Goal: Information Seeking & Learning: Learn about a topic

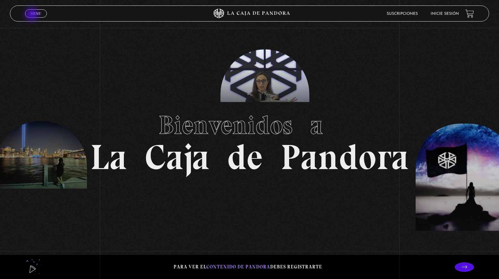
click at [33, 15] on span "Menu" at bounding box center [35, 14] width 11 height 4
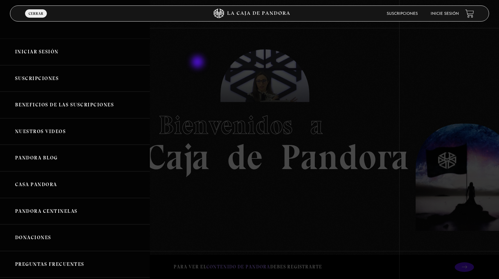
click at [198, 63] on div at bounding box center [249, 139] width 499 height 279
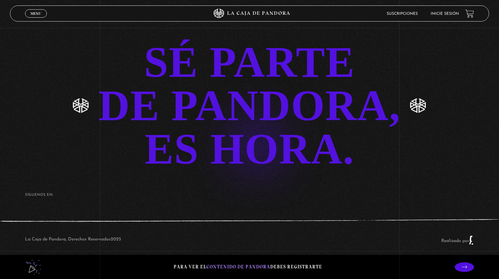
scroll to position [1506, 0]
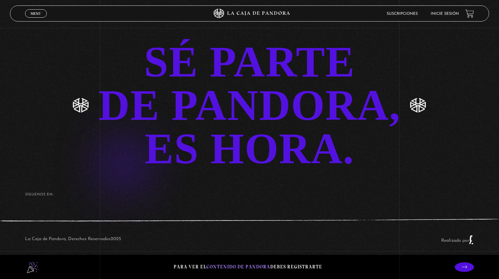
click at [248, 115] on link "SÉ PARTE DE PANDORA, ES HORA." at bounding box center [249, 105] width 499 height 130
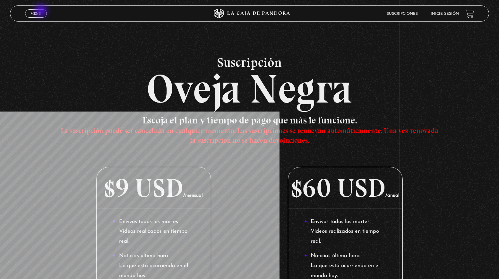
click at [42, 11] on link "Menu Cerrar" at bounding box center [36, 13] width 22 height 8
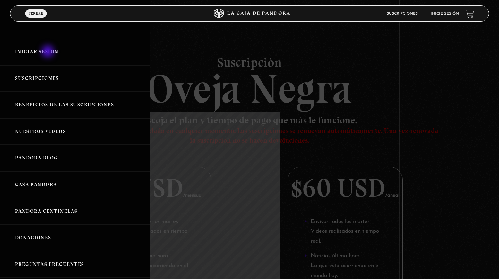
click at [48, 52] on link "Iniciar Sesión" at bounding box center [75, 52] width 150 height 27
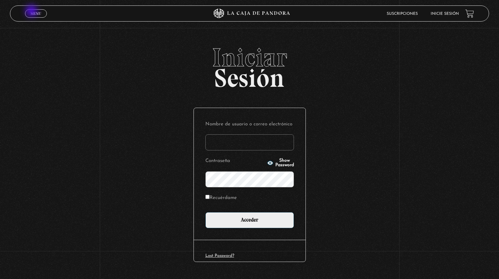
click at [32, 12] on span "Menu" at bounding box center [35, 14] width 11 height 4
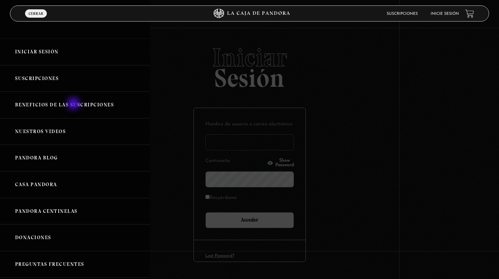
click at [74, 104] on link "Beneficios de las suscripciones" at bounding box center [75, 104] width 150 height 27
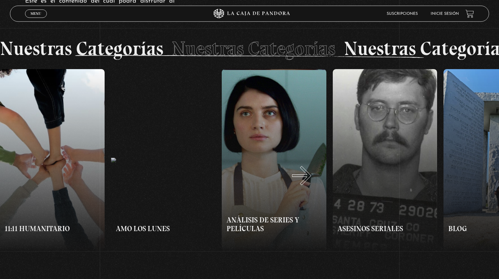
scroll to position [491, 0]
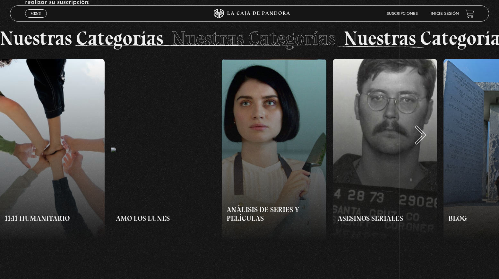
click at [425, 141] on button "»" at bounding box center [375, 150] width 250 height 182
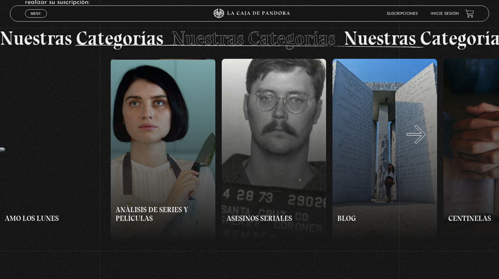
click at [424, 141] on button "»" at bounding box center [375, 150] width 250 height 182
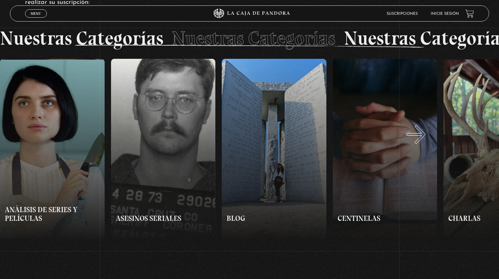
click at [424, 141] on button "»" at bounding box center [375, 150] width 250 height 182
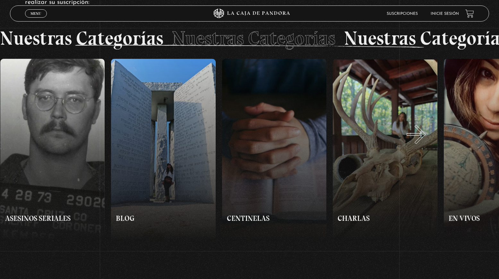
scroll to position [0, 333]
click at [424, 141] on button "»" at bounding box center [375, 150] width 250 height 182
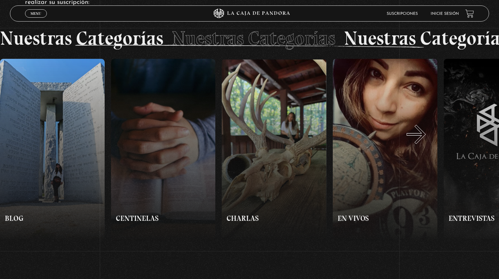
click at [424, 141] on button "»" at bounding box center [375, 150] width 250 height 182
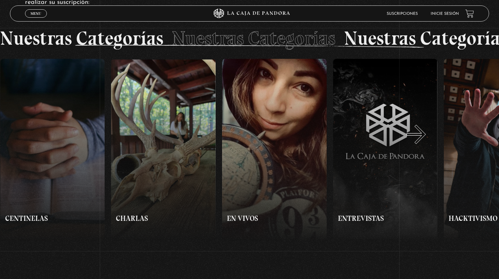
scroll to position [0, 555]
click at [424, 141] on button "»" at bounding box center [375, 150] width 250 height 182
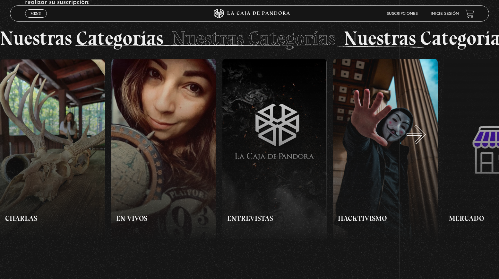
scroll to position [0, 665]
click at [424, 141] on button "»" at bounding box center [375, 150] width 250 height 182
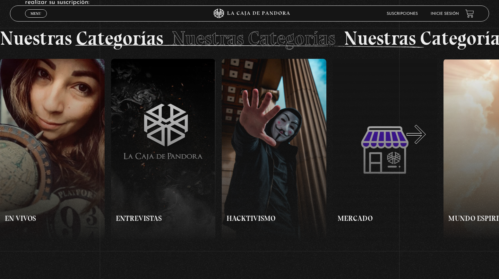
click at [424, 141] on button "»" at bounding box center [375, 150] width 250 height 182
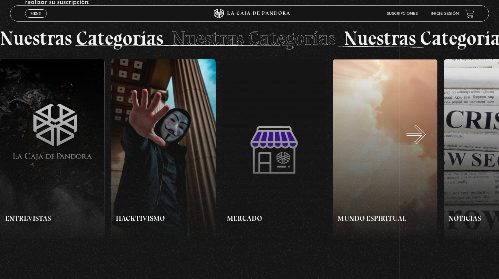
click at [424, 141] on button "»" at bounding box center [375, 150] width 250 height 182
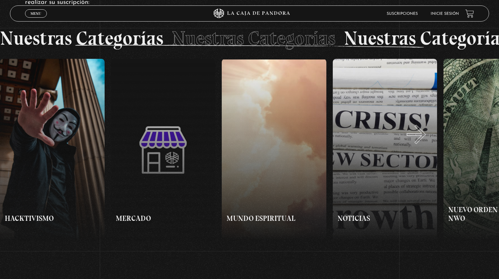
click at [424, 141] on button "»" at bounding box center [375, 150] width 250 height 182
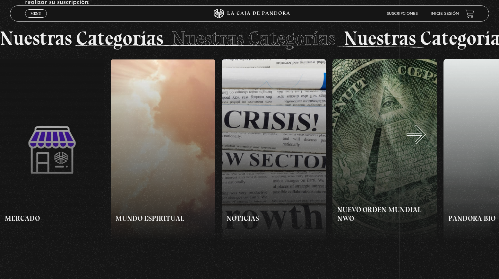
click at [424, 141] on button "»" at bounding box center [375, 150] width 250 height 182
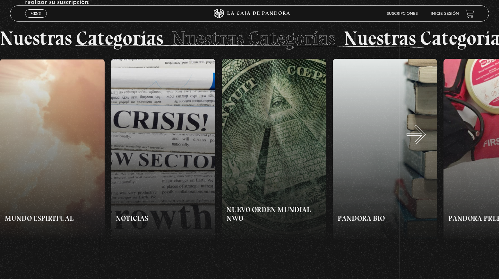
click at [424, 141] on button "»" at bounding box center [375, 150] width 250 height 182
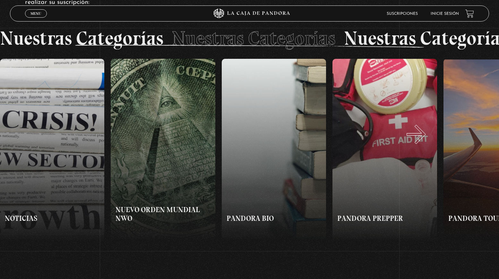
click at [424, 141] on button "»" at bounding box center [375, 150] width 250 height 182
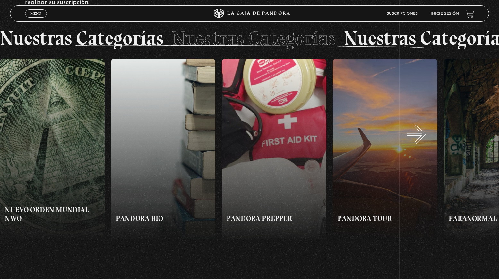
click at [424, 141] on button "»" at bounding box center [375, 150] width 250 height 182
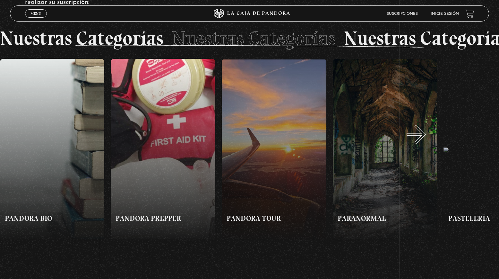
click at [424, 141] on button "»" at bounding box center [375, 150] width 250 height 182
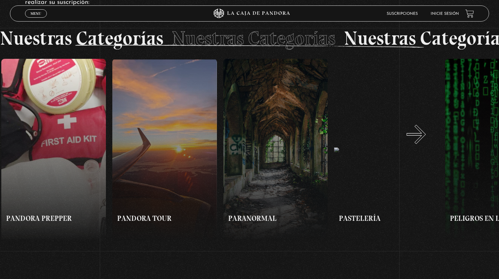
scroll to position [0, 1664]
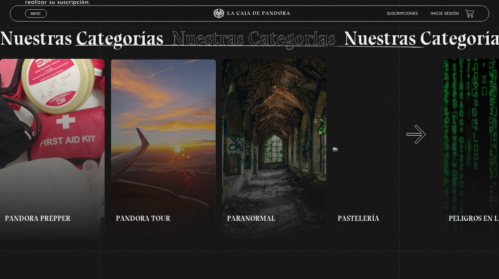
click at [424, 141] on button "»" at bounding box center [375, 150] width 250 height 182
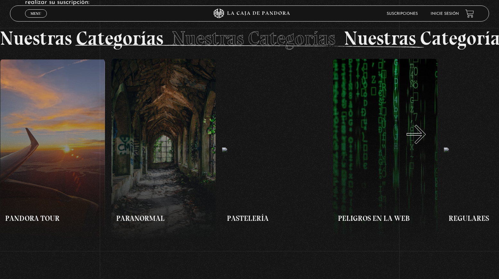
scroll to position [0, 1775]
click at [424, 141] on button "»" at bounding box center [375, 150] width 250 height 182
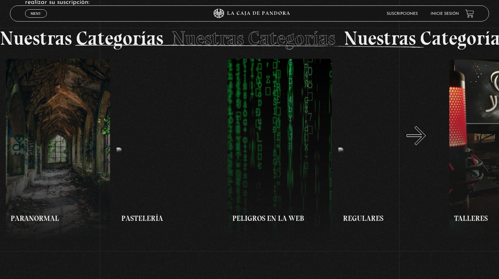
scroll to position [0, 1885]
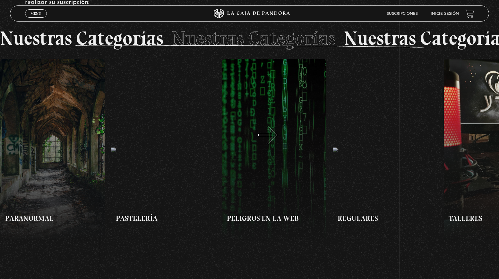
click at [276, 141] on button "»" at bounding box center [375, 150] width 250 height 182
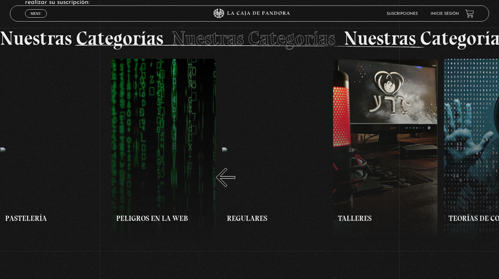
scroll to position [0, 1996]
click at [149, 217] on button "«" at bounding box center [125, 150] width 250 height 182
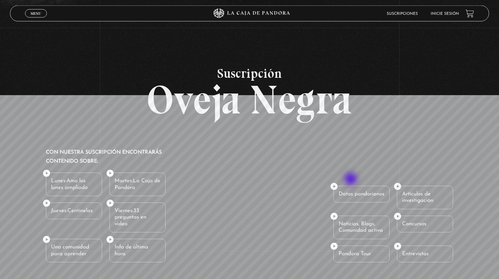
scroll to position [720, 0]
click at [47, 175] on li "Lunes: Amo los lunes ampliado" at bounding box center [74, 183] width 56 height 23
click at [70, 182] on li "Lunes: Amo los lunes ampliado" at bounding box center [74, 183] width 56 height 23
drag, startPoint x: 77, startPoint y: 182, endPoint x: 117, endPoint y: 183, distance: 40.1
click at [78, 183] on li "Lunes: Amo los lunes ampliado" at bounding box center [74, 183] width 56 height 23
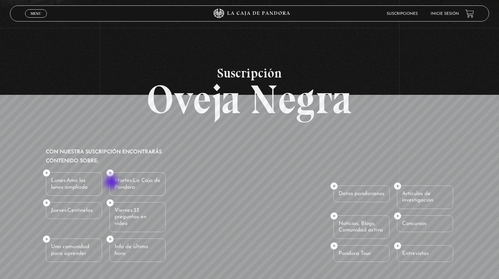
click at [130, 183] on strong "Martes:" at bounding box center [124, 180] width 18 height 5
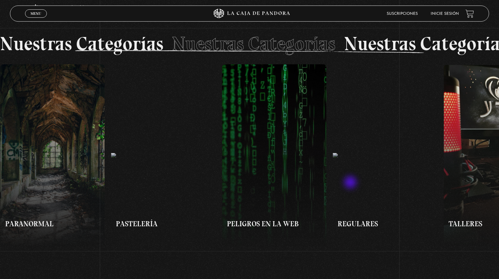
scroll to position [458, 0]
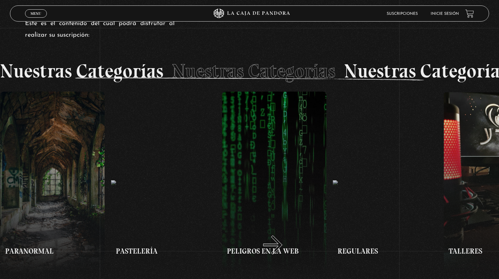
click at [281, 251] on button "»" at bounding box center [375, 182] width 250 height 182
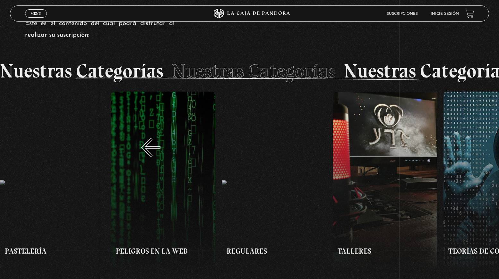
click at [140, 134] on button "«" at bounding box center [125, 182] width 250 height 182
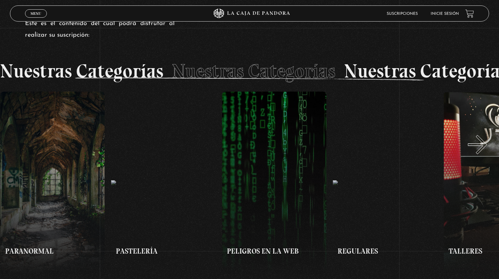
click at [486, 151] on button "»" at bounding box center [375, 182] width 250 height 182
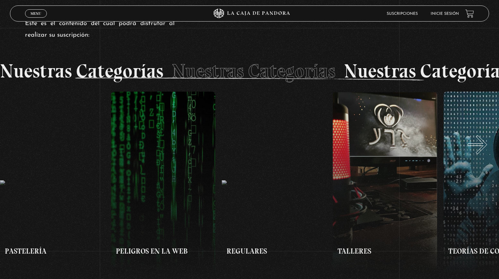
click at [486, 151] on button "»" at bounding box center [375, 182] width 250 height 182
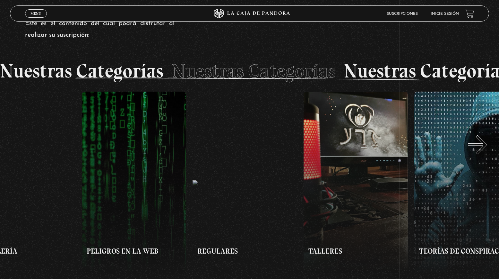
scroll to position [0, 2052]
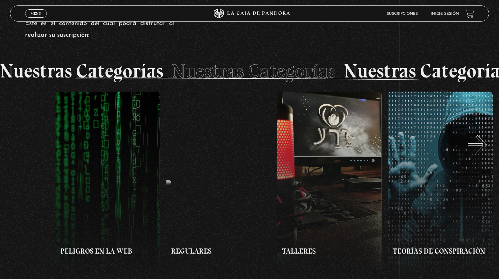
click at [486, 151] on button "»" at bounding box center [375, 182] width 250 height 182
